Goal: Answer question/provide support

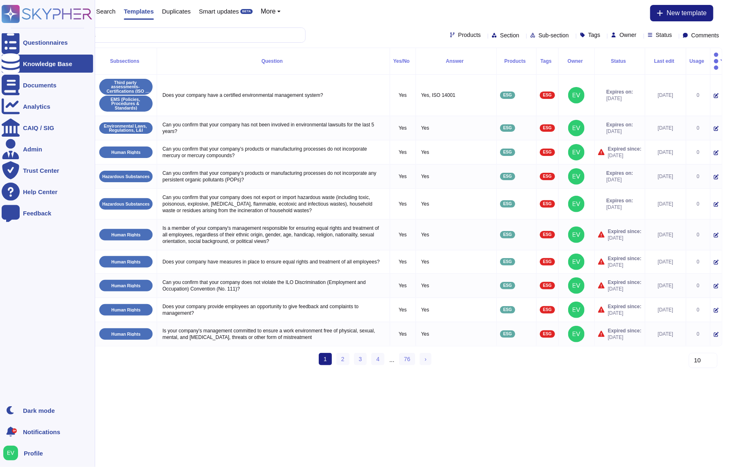
click at [11, 17] on icon at bounding box center [11, 14] width 16 height 16
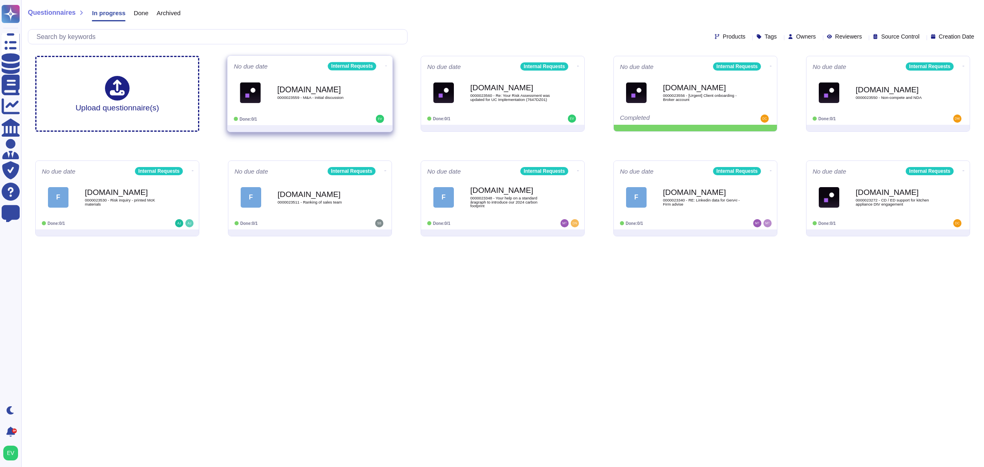
click at [331, 100] on div "[DOMAIN_NAME] 0000023559 - M&A - initial discussion" at bounding box center [318, 92] width 83 height 33
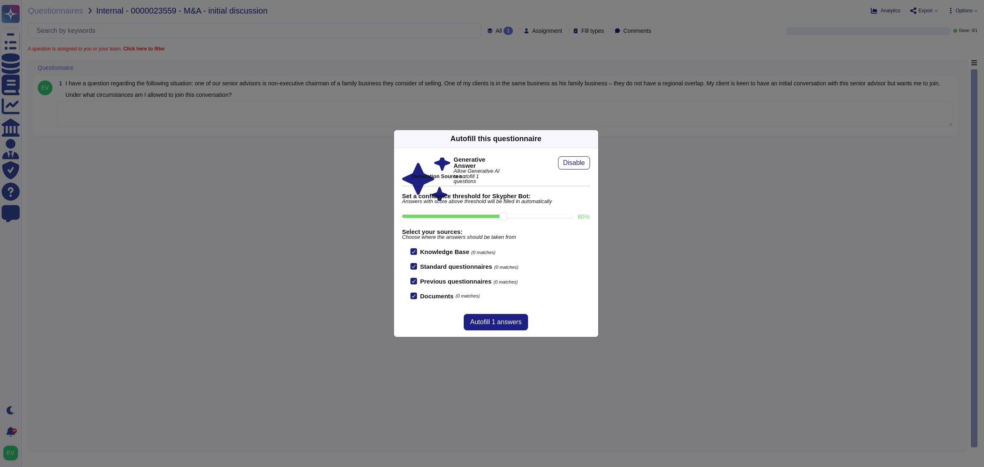
click at [594, 139] on icon at bounding box center [594, 139] width 0 height 0
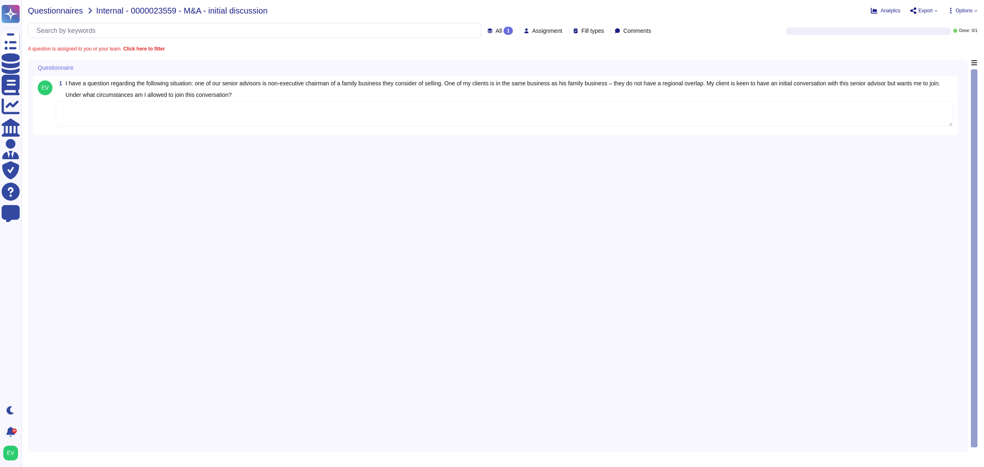
click at [51, 11] on span "Questionnaires" at bounding box center [55, 11] width 55 height 8
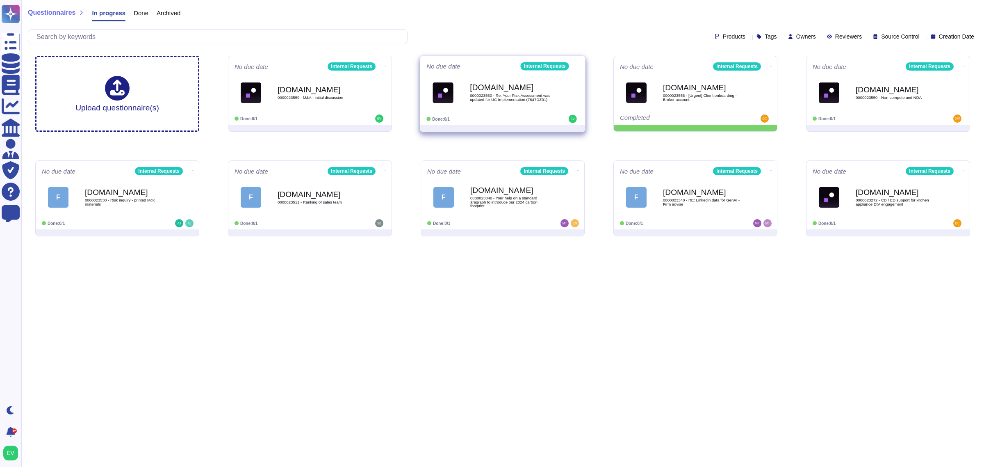
click at [546, 105] on div "[DOMAIN_NAME] 0000023560 - Re: Your Risk Assessment was updated for UC Implemen…" at bounding box center [511, 92] width 83 height 33
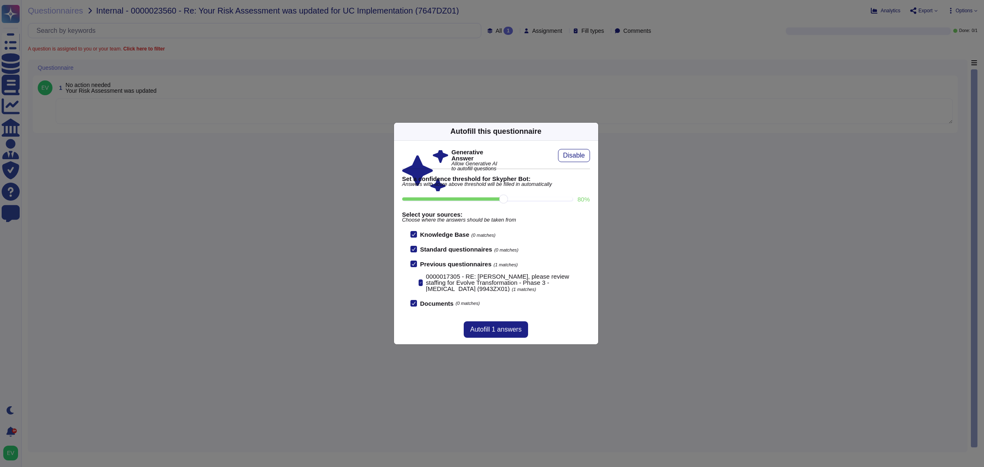
drag, startPoint x: 590, startPoint y: 132, endPoint x: 454, endPoint y: 122, distance: 136.5
click at [594, 131] on icon at bounding box center [594, 131] width 0 height 0
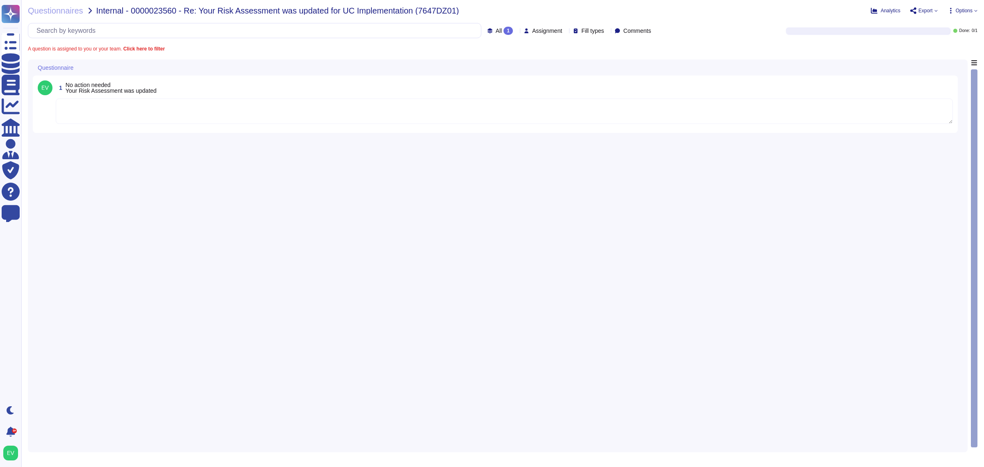
click at [157, 120] on textarea at bounding box center [504, 110] width 897 height 25
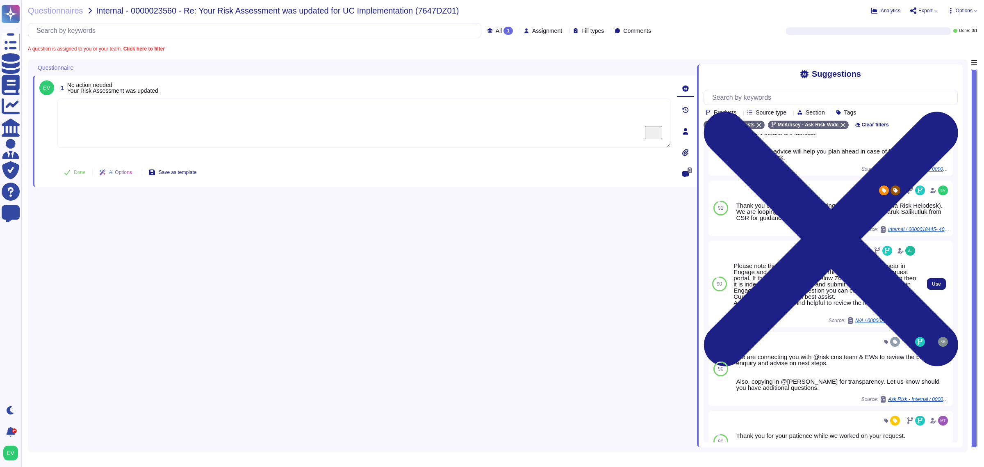
scroll to position [146, 0]
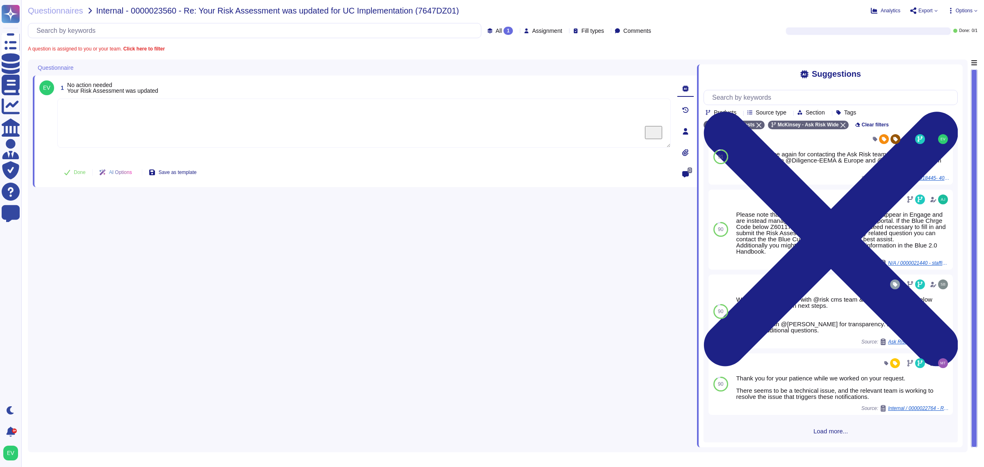
paste textarea "Thank you for reaching out to the Ask Risk team (via Risk Helpdesk). We have ch…"
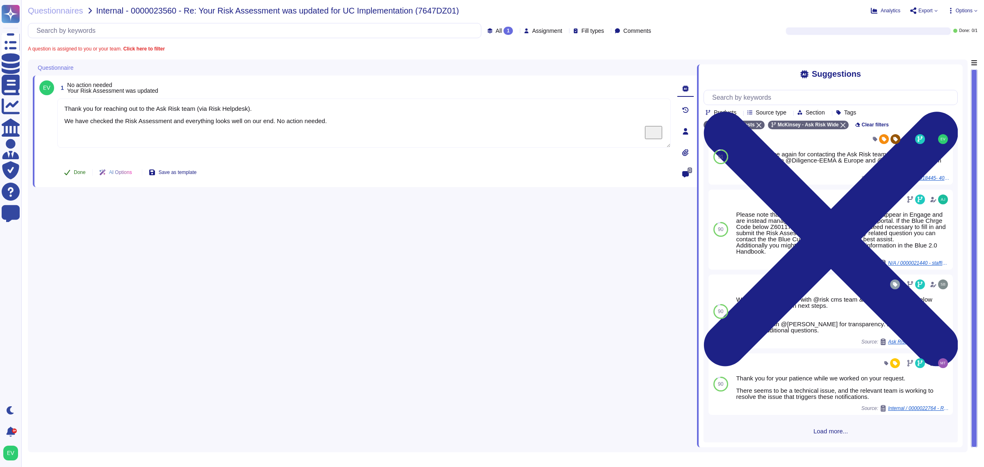
type textarea "Thank you for reaching out to the Ask Risk team (via Risk Helpdesk). We have ch…"
click at [78, 170] on span "Done" at bounding box center [80, 172] width 12 height 5
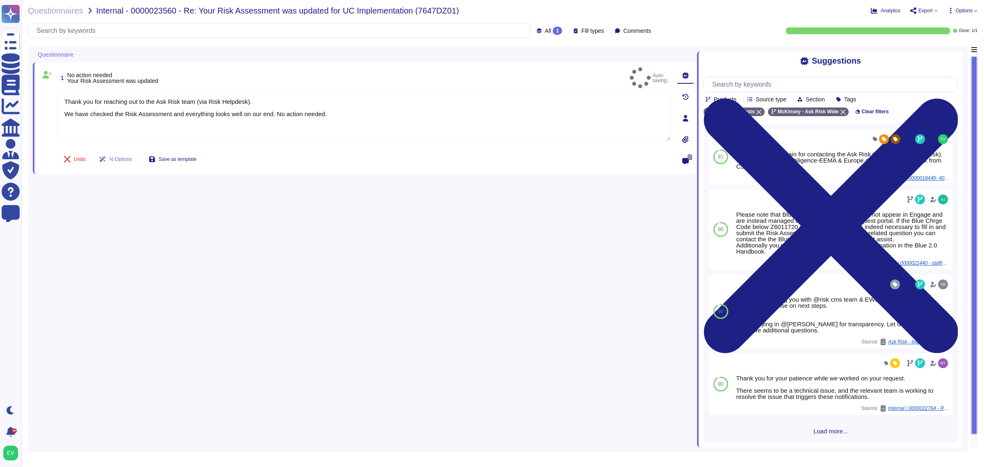
scroll to position [132, 0]
click at [47, 13] on span "Questionnaires" at bounding box center [55, 11] width 55 height 8
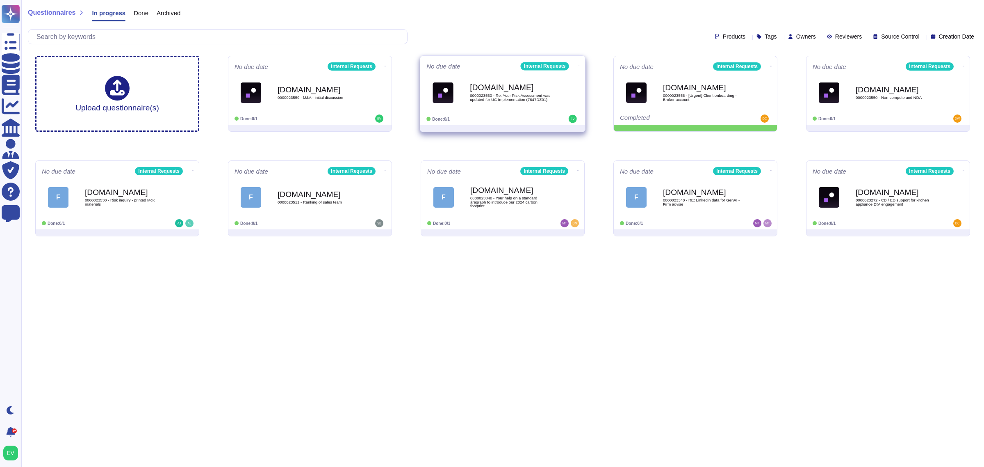
click at [536, 88] on b "[DOMAIN_NAME]" at bounding box center [511, 88] width 83 height 8
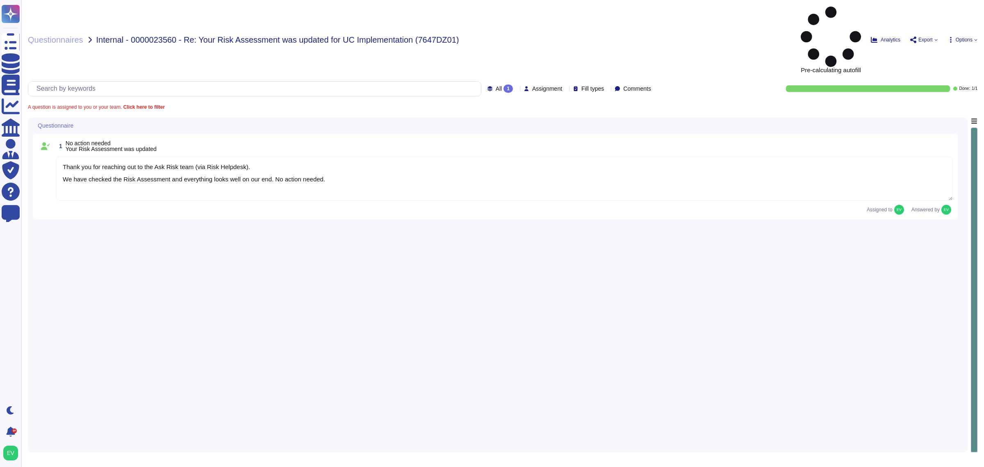
type textarea "Thank you for reaching out to the Ask Risk team (via Risk Helpdesk). We have ch…"
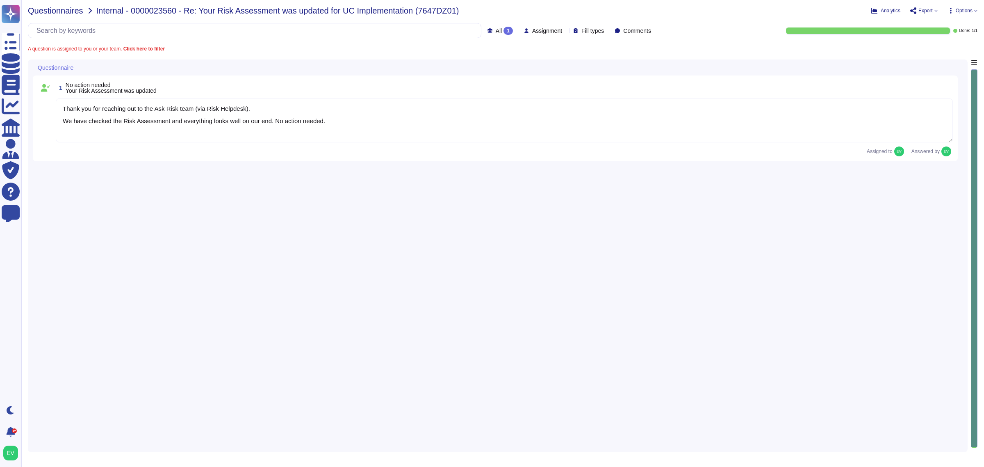
click at [44, 7] on span "Questionnaires" at bounding box center [55, 11] width 55 height 8
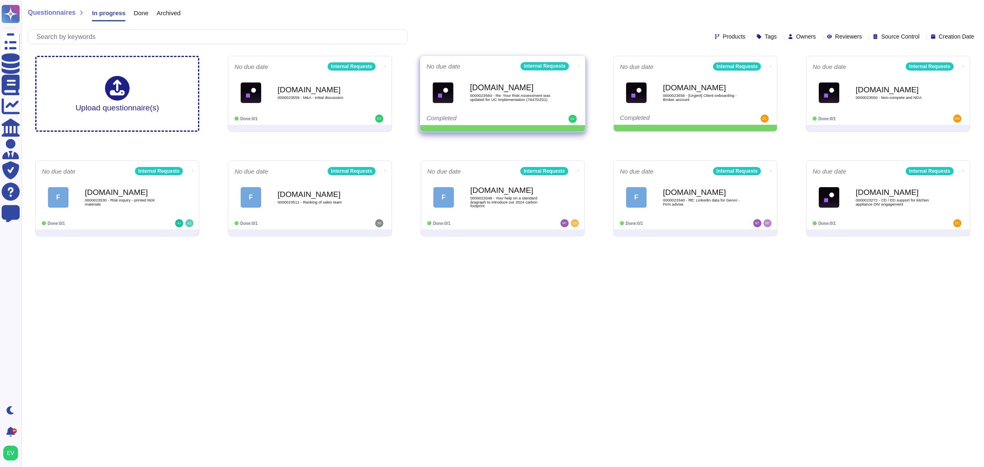
click at [578, 66] on icon at bounding box center [579, 66] width 2 height 2
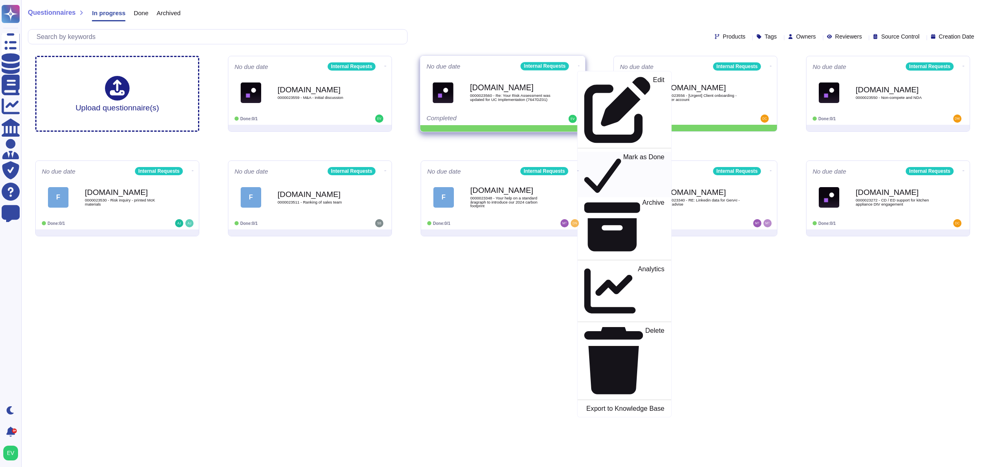
click at [623, 154] on p "Mark as Done" at bounding box center [643, 175] width 41 height 42
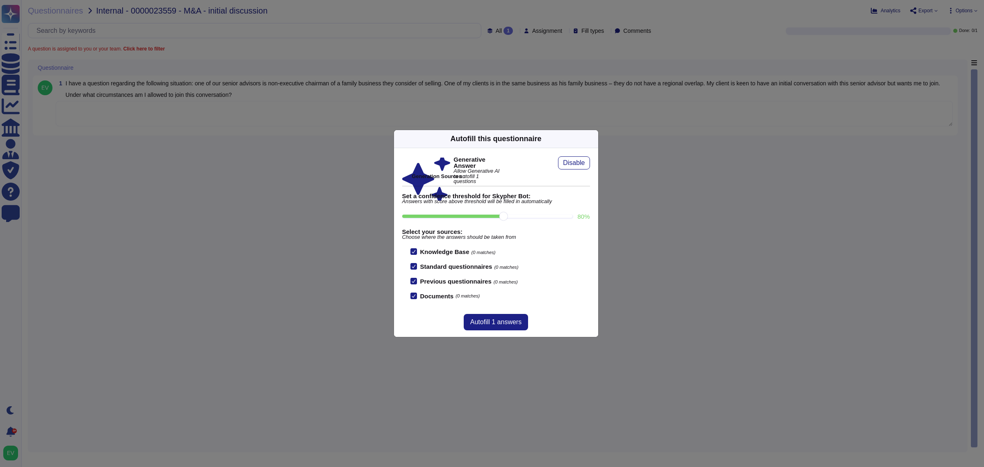
click at [594, 165] on icon at bounding box center [673, 244] width 158 height 158
